Goal: Task Accomplishment & Management: Manage account settings

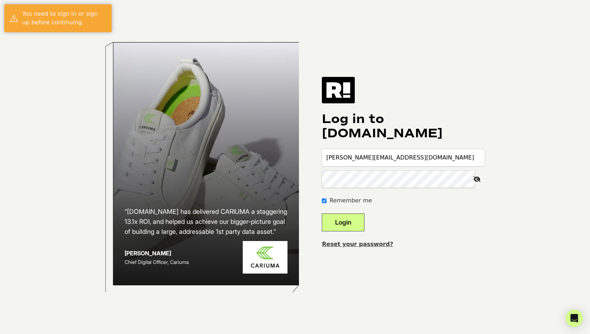
type input "suzanne@teamalloy.com"
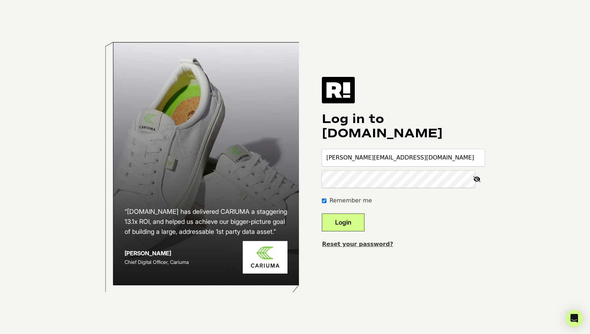
click at [322, 214] on button "Login" at bounding box center [343, 223] width 43 height 18
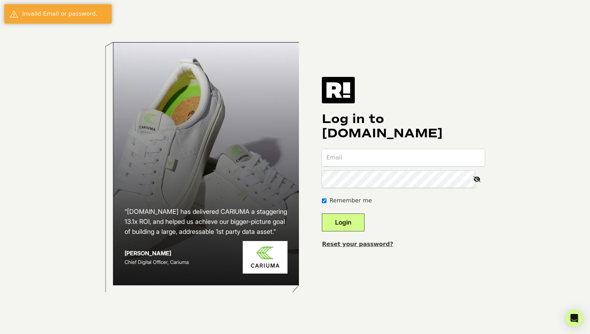
click at [367, 245] on link "Reset your password?" at bounding box center [357, 244] width 71 height 7
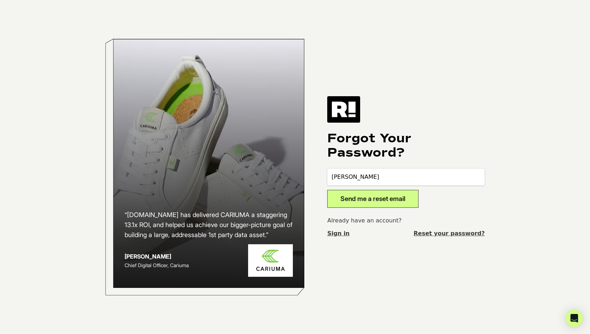
type input "[PERSON_NAME][EMAIL_ADDRESS][DOMAIN_NAME]"
